Goal: Communication & Community: Answer question/provide support

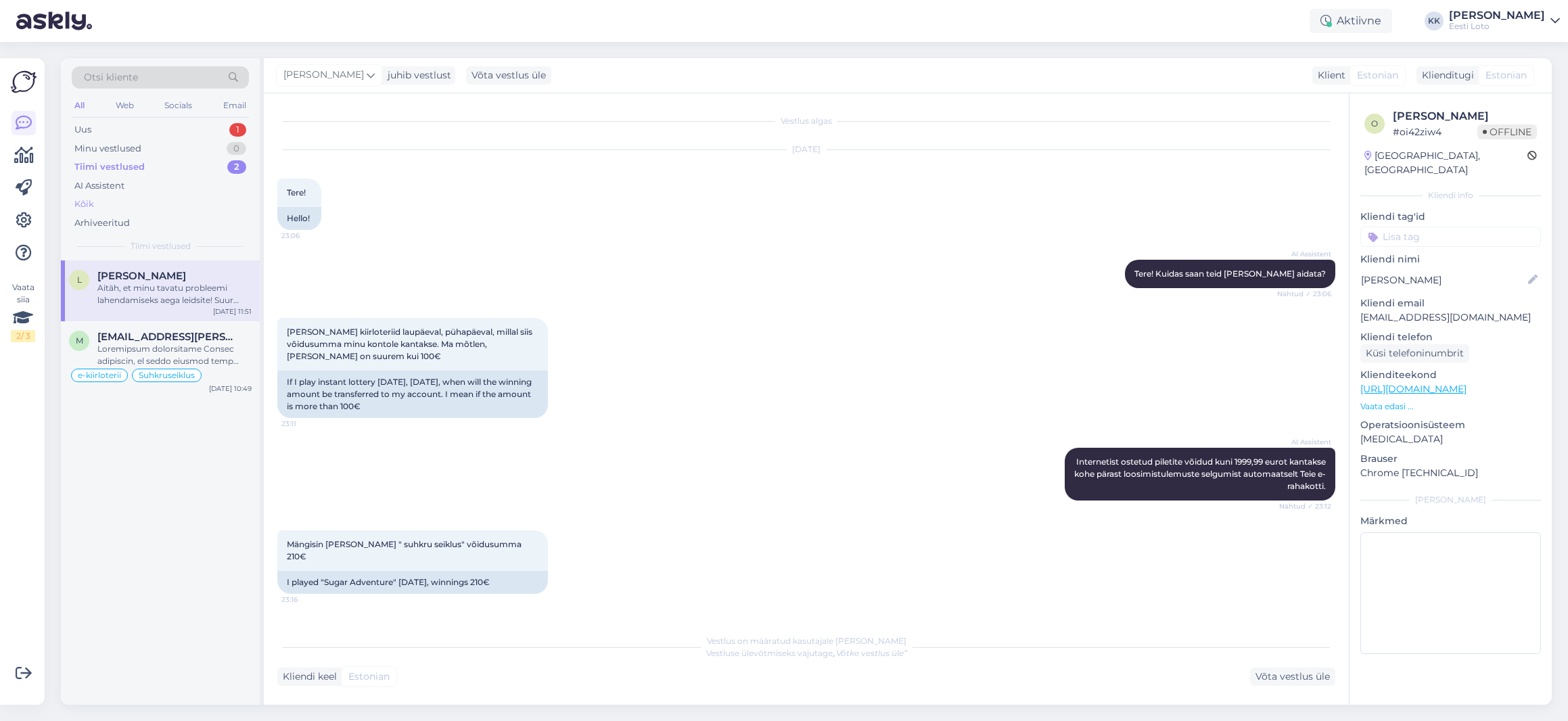
scroll to position [4058, 0]
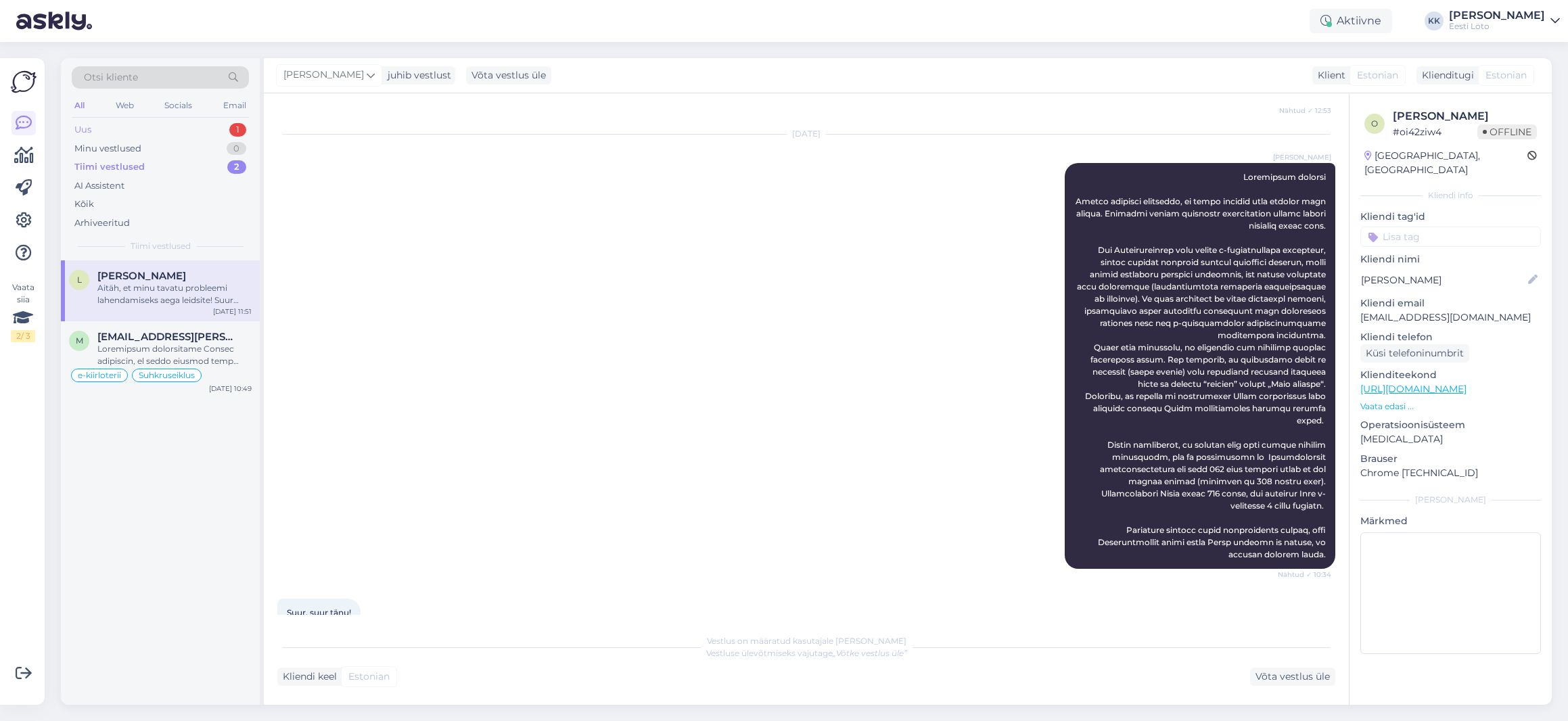
click at [167, 128] on div "Uus 1" at bounding box center [160, 129] width 177 height 19
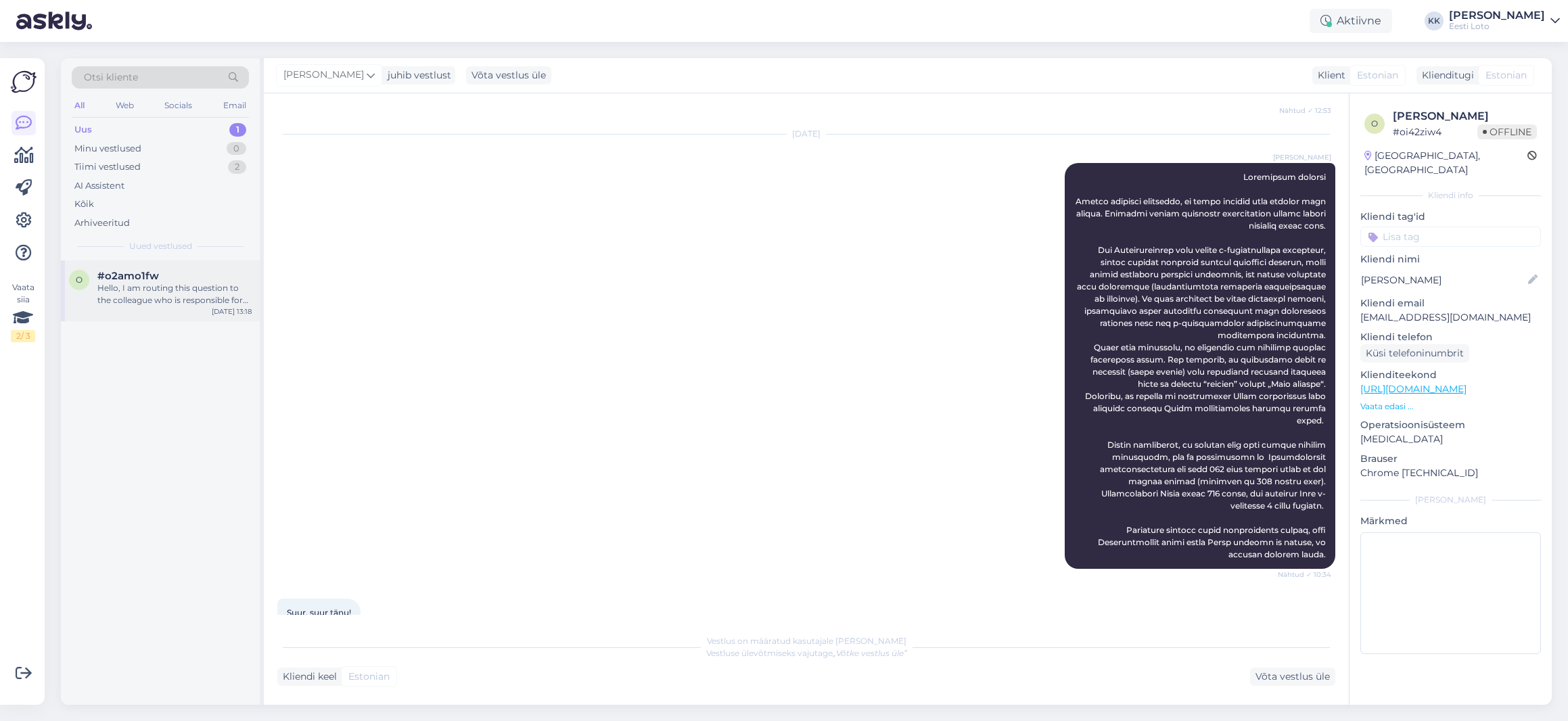
click at [111, 301] on div "Hello, I am routing this question to the colleague who is responsible for this …" at bounding box center [174, 294] width 154 height 24
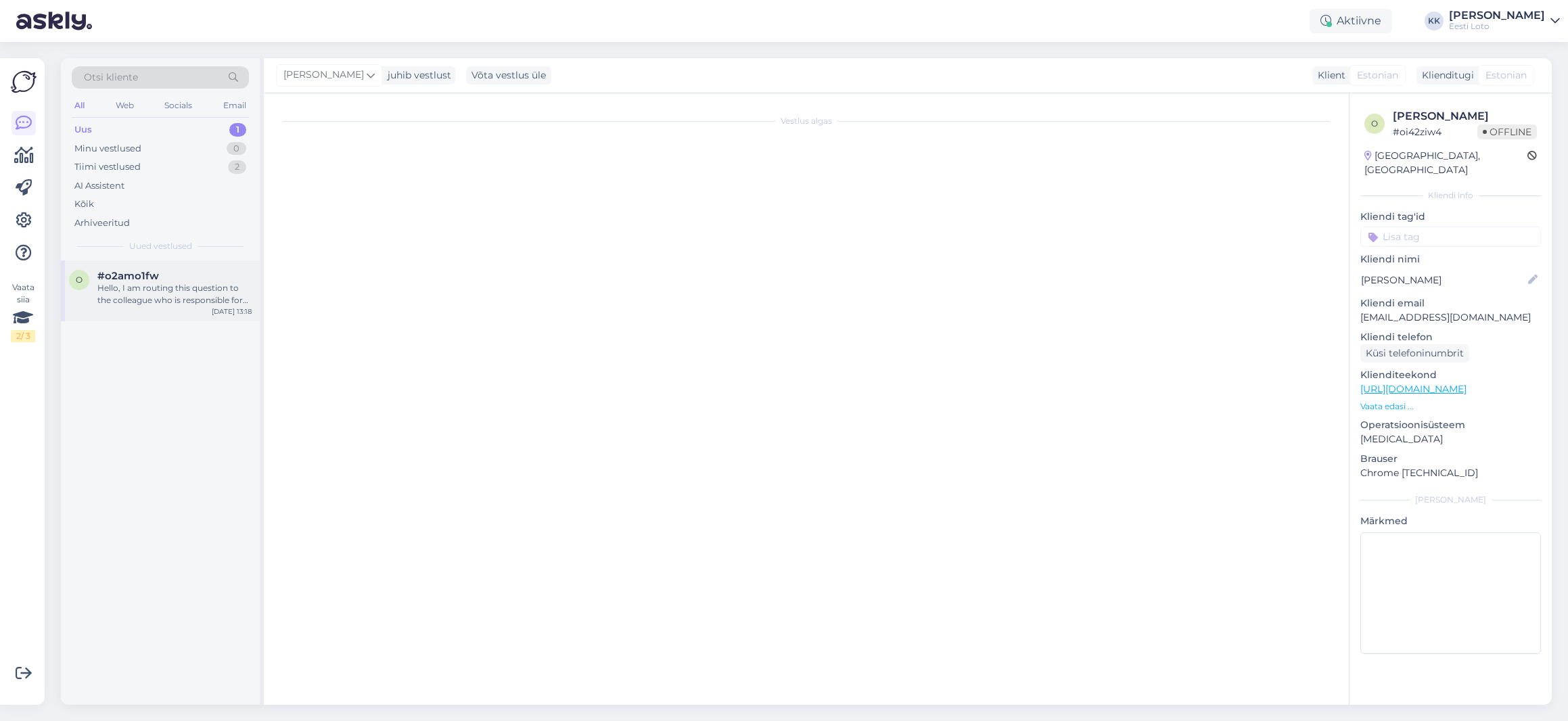
scroll to position [0, 0]
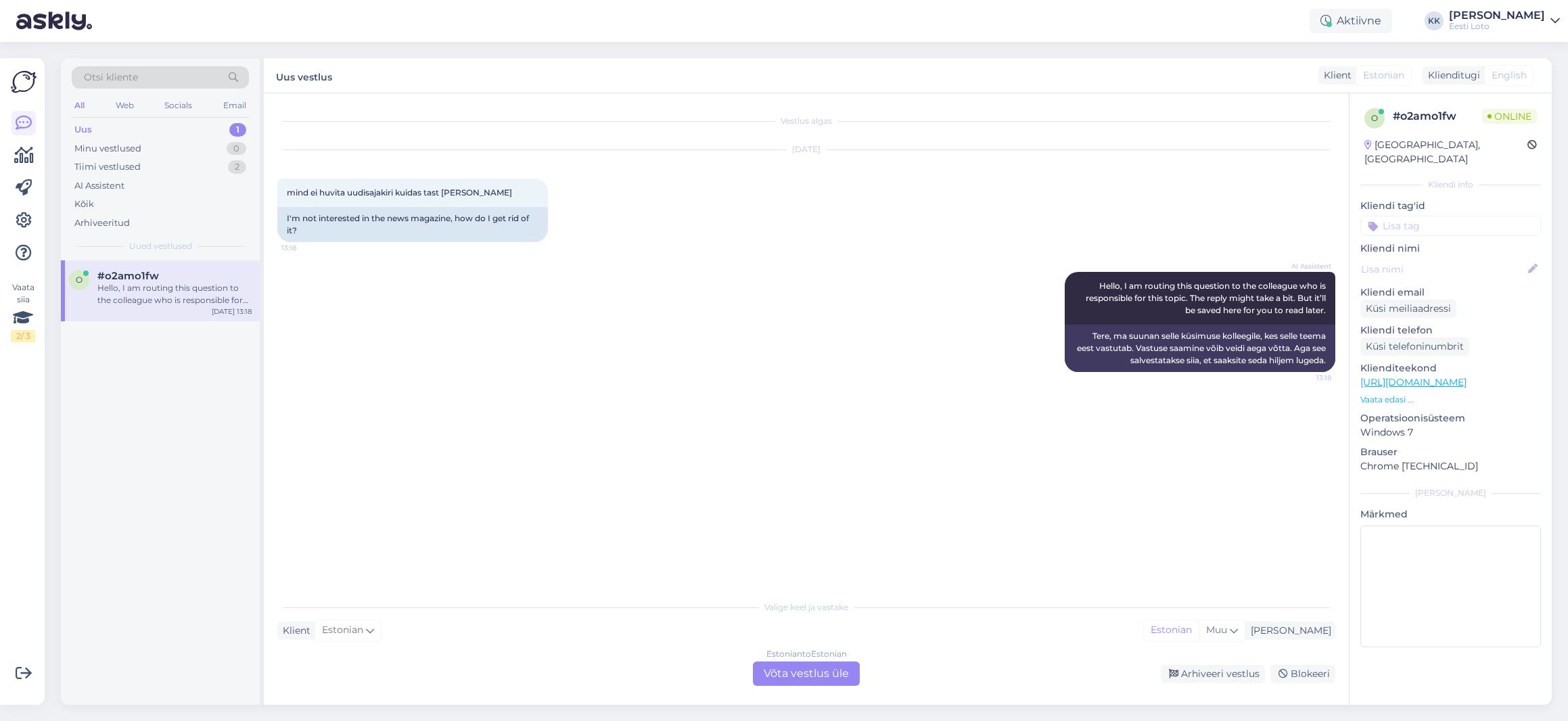
click at [795, 672] on div "Estonian to Estonian Võta vestlus üle" at bounding box center [807, 674] width 107 height 24
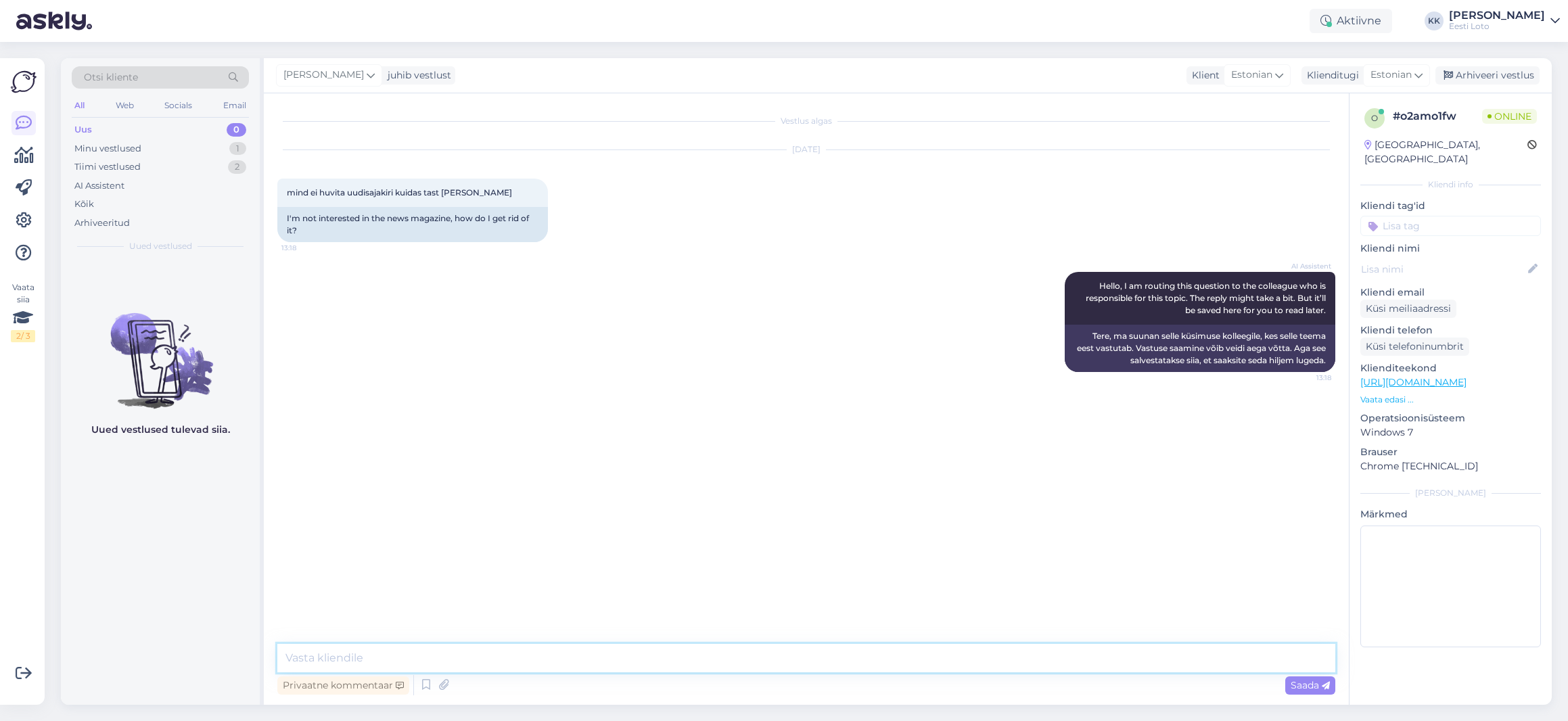
drag, startPoint x: 615, startPoint y: 652, endPoint x: 604, endPoint y: 652, distance: 11.0
click at [615, 652] on textarea at bounding box center [806, 659] width 1058 height 29
type textarea "Tere. Uudiskirjast saate loobuda, tehes valiku [PERSON_NAME] ja [PERSON_NAME] a…"
click at [725, 661] on textarea "Tere. Uudiskirjast saate loobuda, tehes valiku [PERSON_NAME] ja [PERSON_NAME] a…" at bounding box center [806, 659] width 1058 height 29
click at [1311, 682] on span "Saada" at bounding box center [1310, 685] width 39 height 12
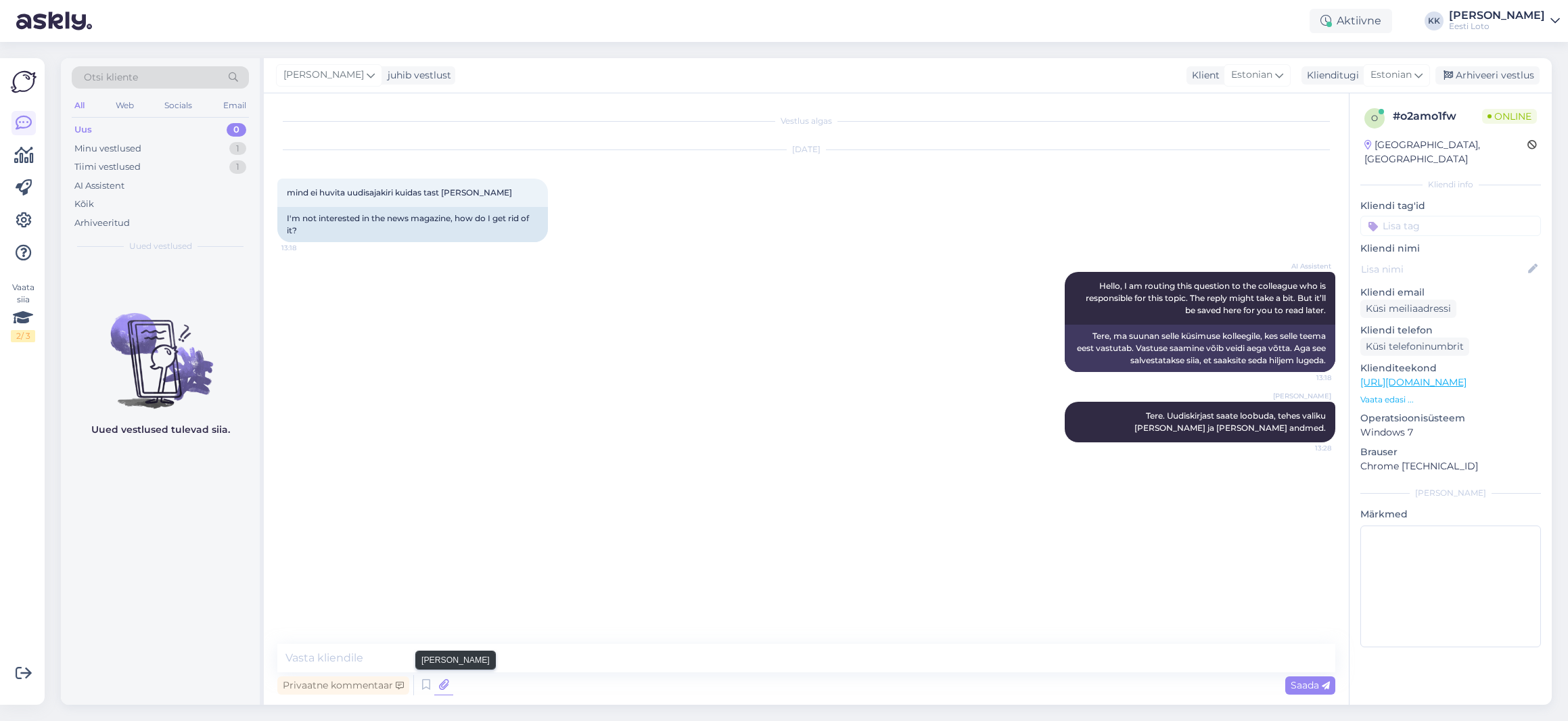
click at [446, 683] on icon at bounding box center [443, 685] width 19 height 20
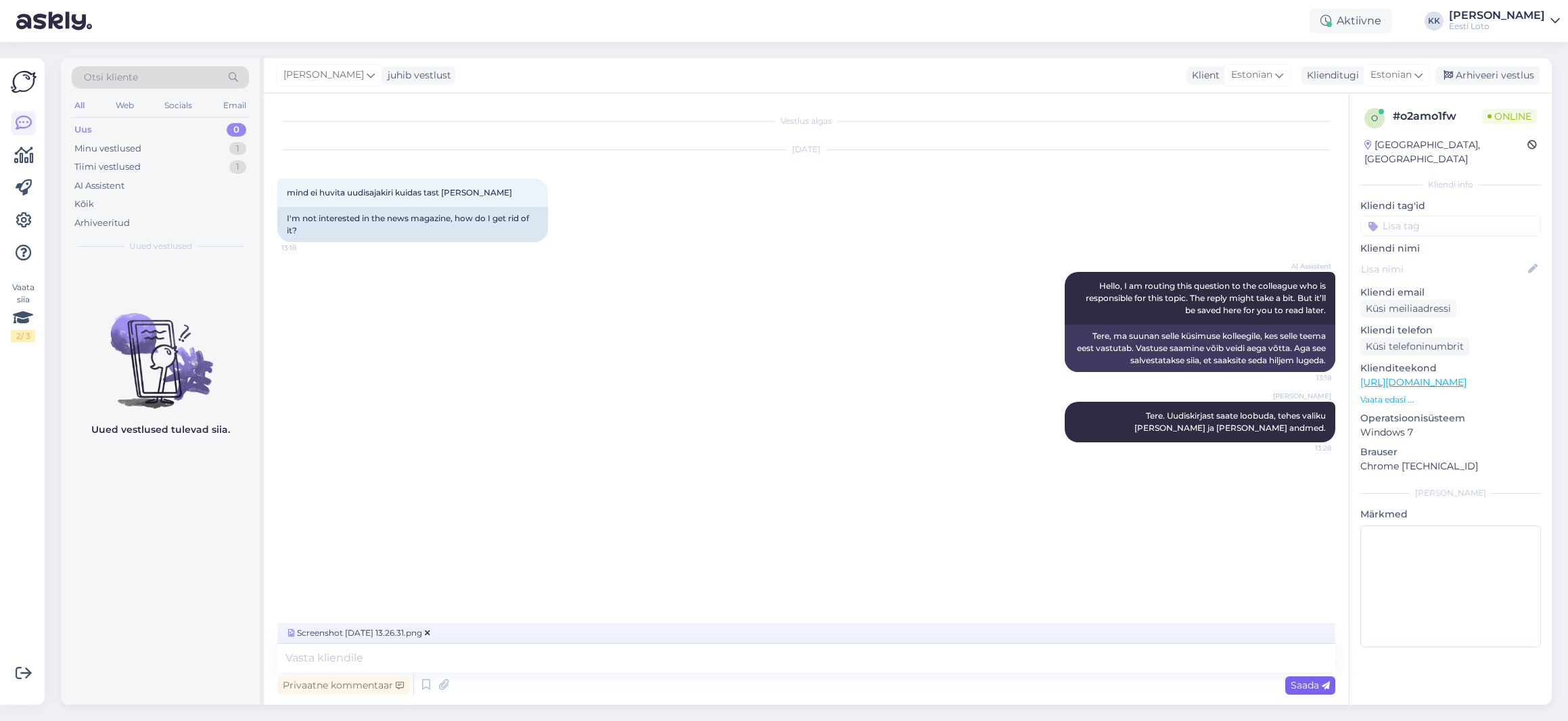
click at [1304, 686] on span "Saada" at bounding box center [1310, 685] width 39 height 12
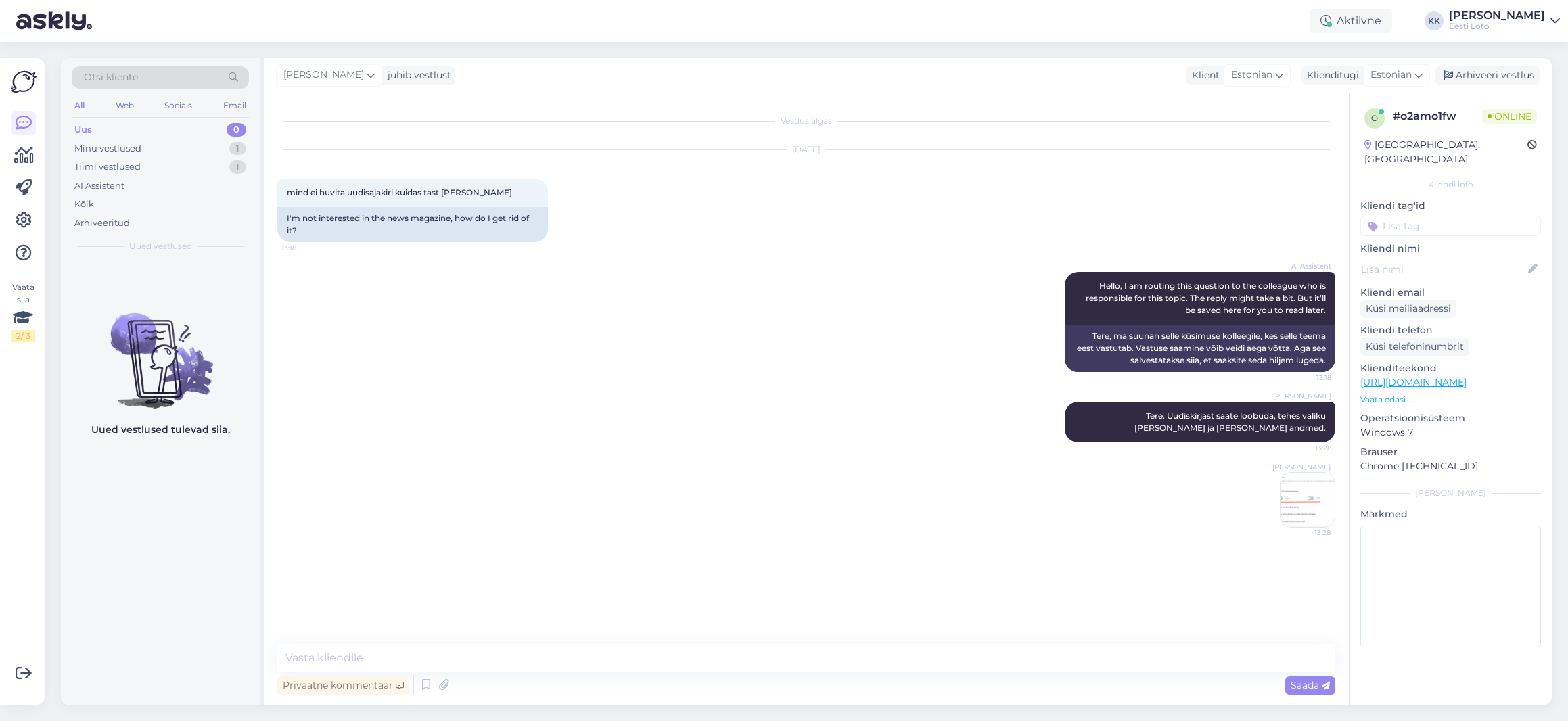
click at [1477, 219] on input at bounding box center [1451, 226] width 180 height 20
type input "Uudiskiri"
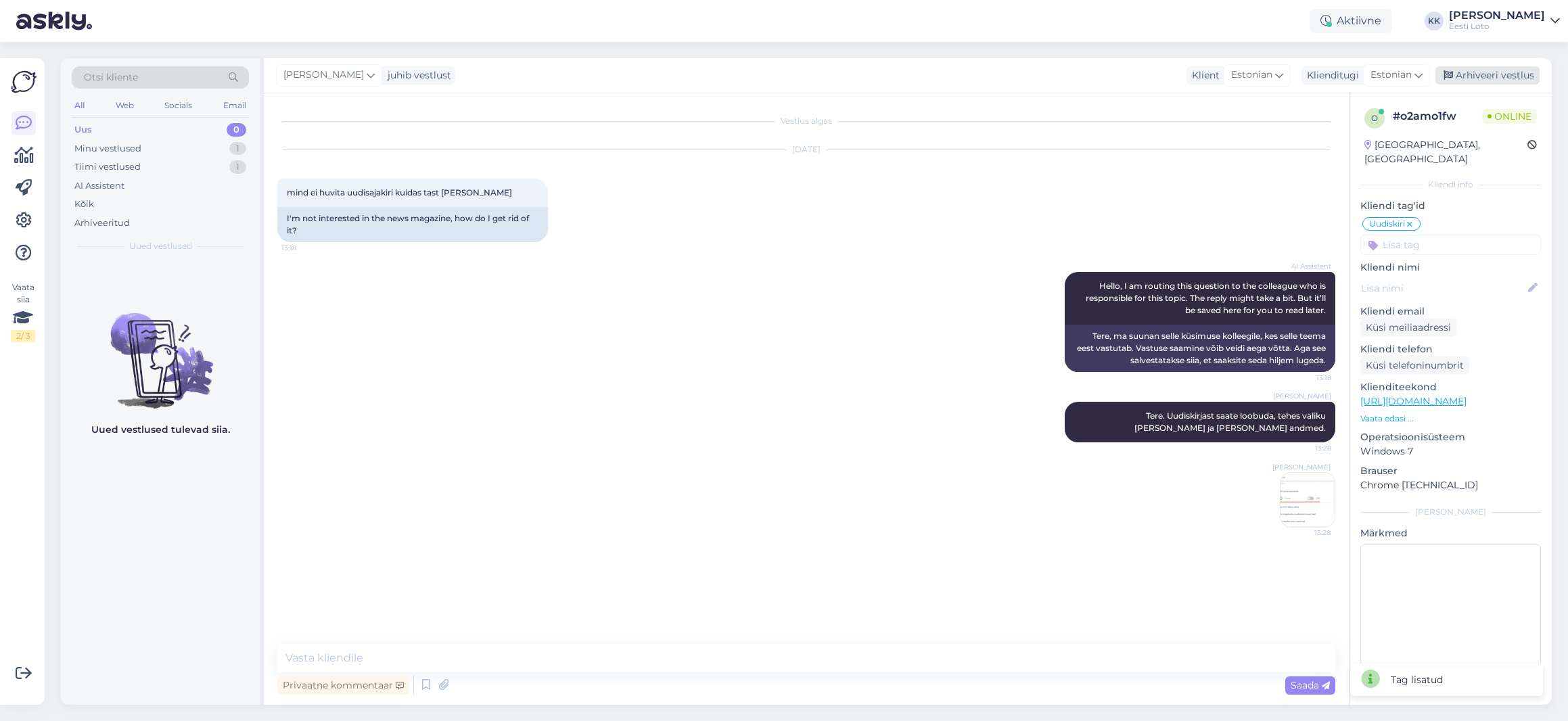
click at [1513, 73] on div "Arhiveeri vestlus" at bounding box center [1487, 75] width 104 height 18
